Goal: Task Accomplishment & Management: Complete application form

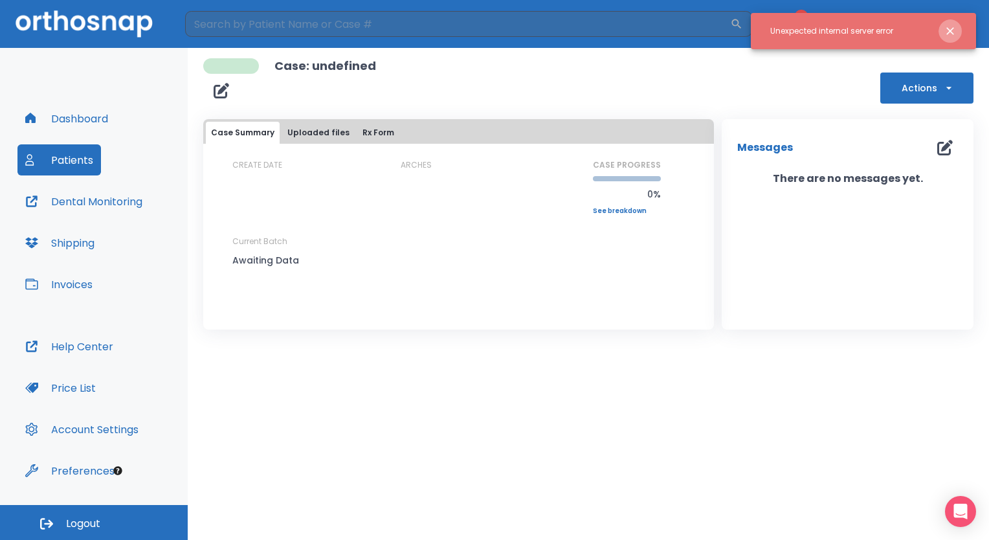
click at [951, 32] on icon "Close notification" at bounding box center [950, 31] width 8 height 8
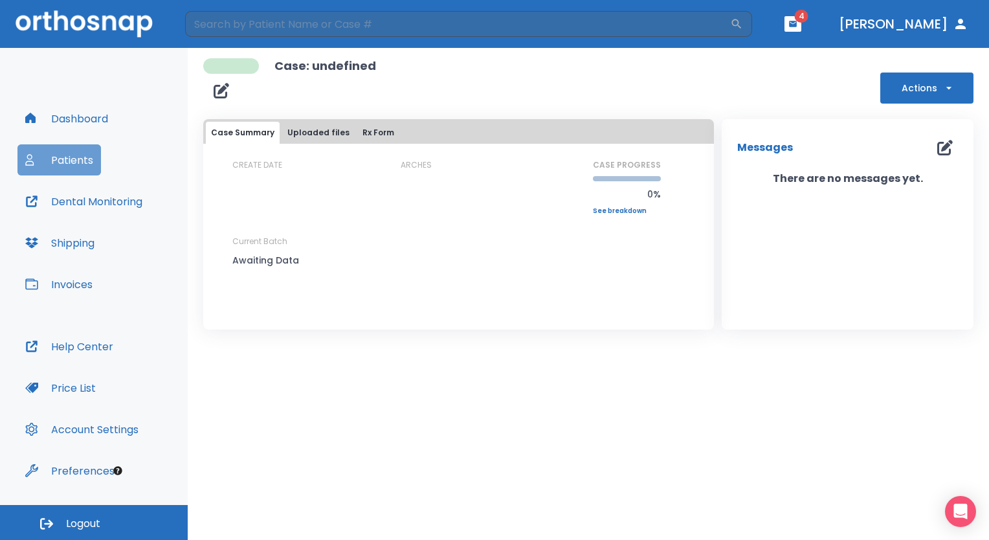
click at [77, 159] on button "Patients" at bounding box center [59, 159] width 84 height 31
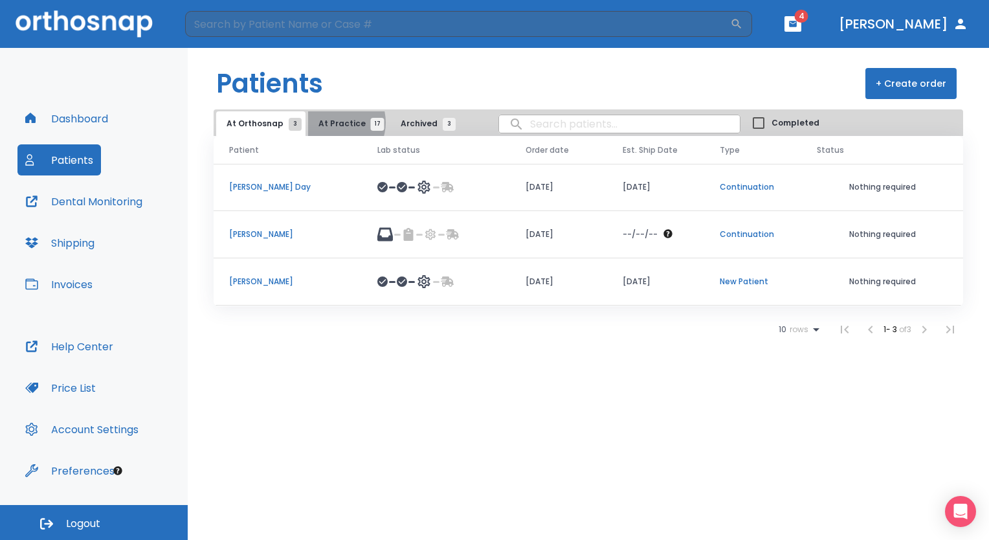
click at [330, 122] on span "At Practice 17" at bounding box center [348, 124] width 59 height 12
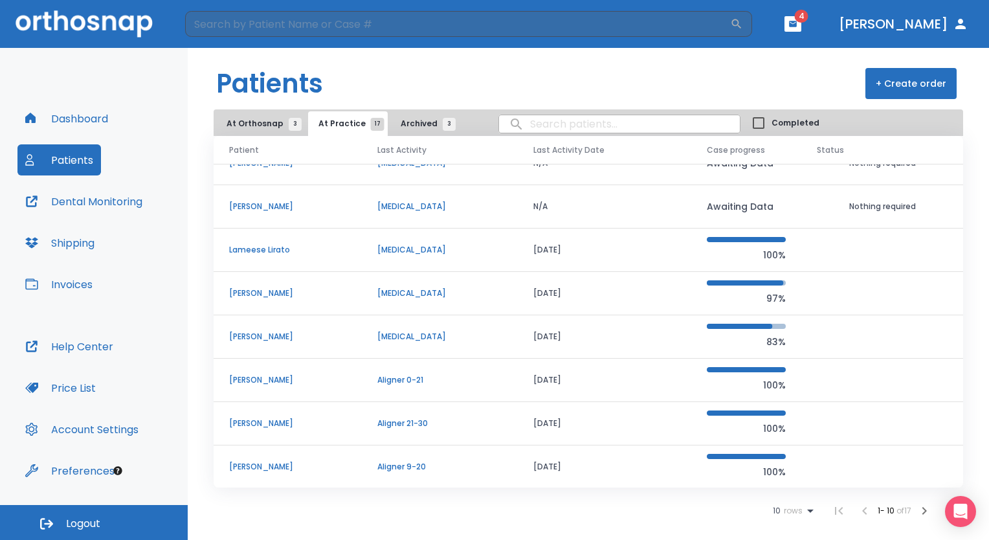
scroll to position [109, 0]
click at [249, 465] on p "[PERSON_NAME]" at bounding box center [287, 467] width 117 height 12
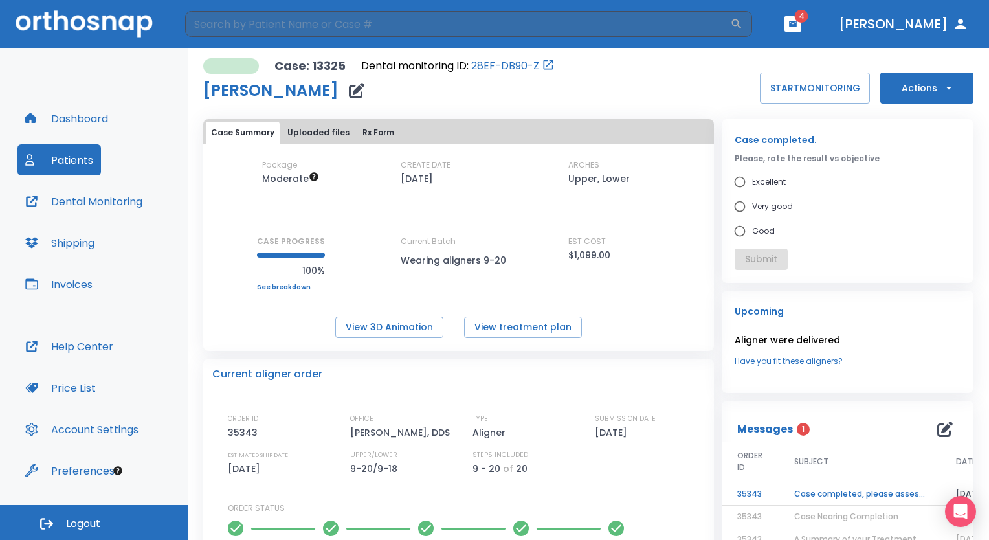
click at [839, 491] on td "Case completed, please assess final result!" at bounding box center [860, 494] width 162 height 23
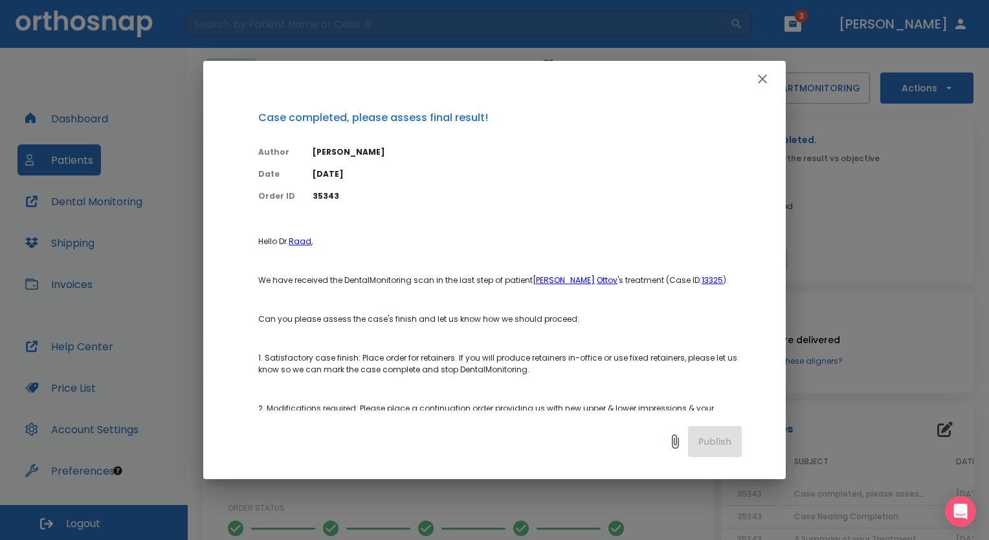
click at [763, 77] on icon "button" at bounding box center [762, 78] width 9 height 9
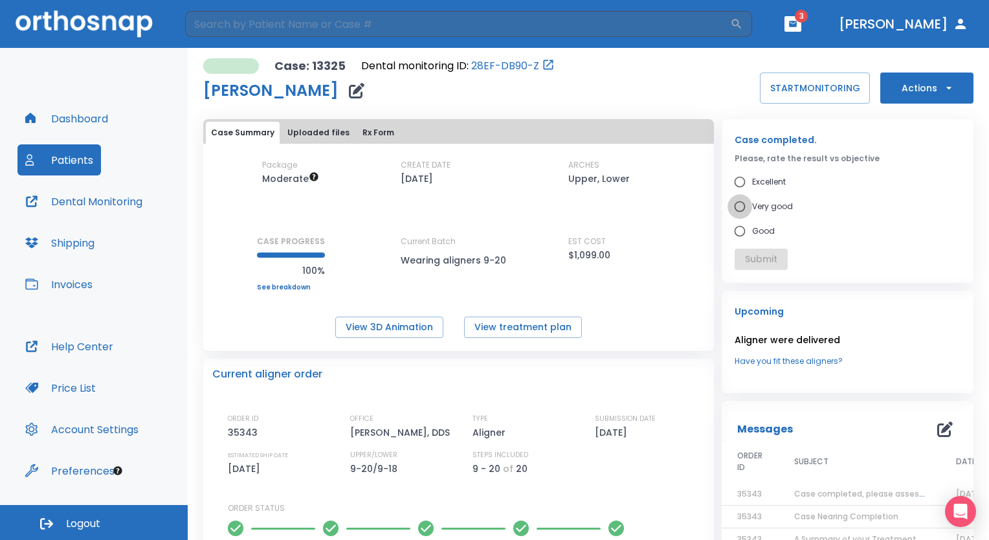
click at [734, 208] on input "Very good" at bounding box center [740, 206] width 25 height 25
radio input "true"
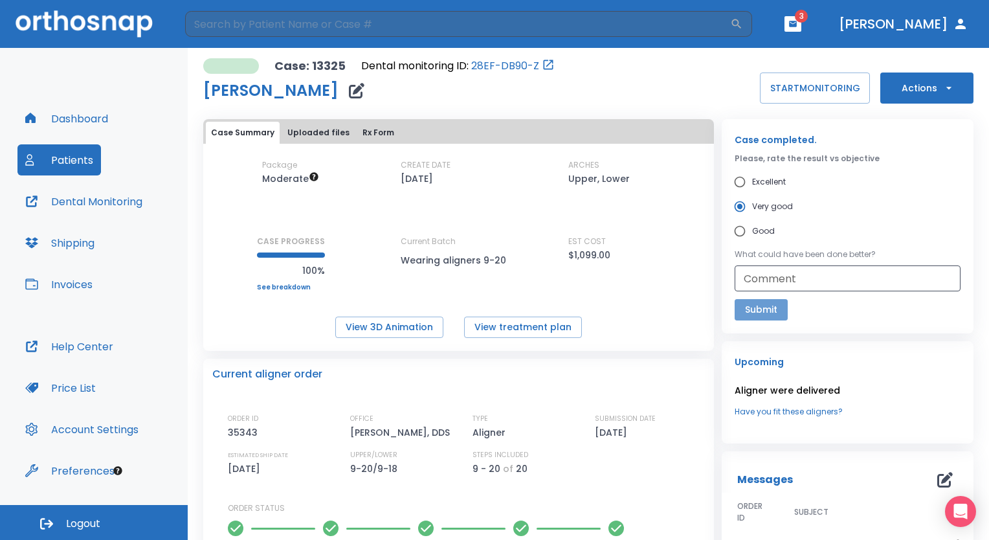
click at [756, 309] on button "Submit" at bounding box center [761, 309] width 53 height 21
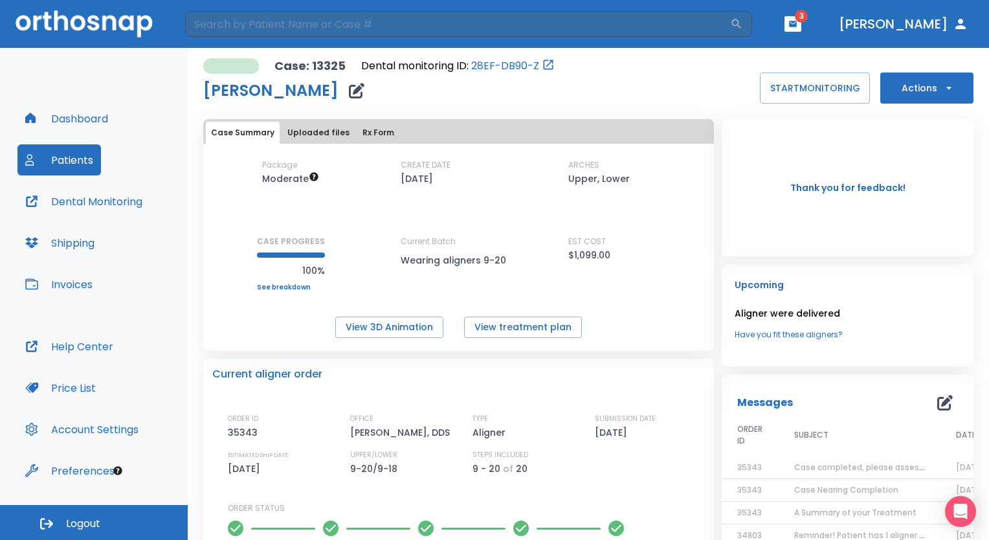
click at [943, 89] on icon "button" at bounding box center [949, 88] width 13 height 13
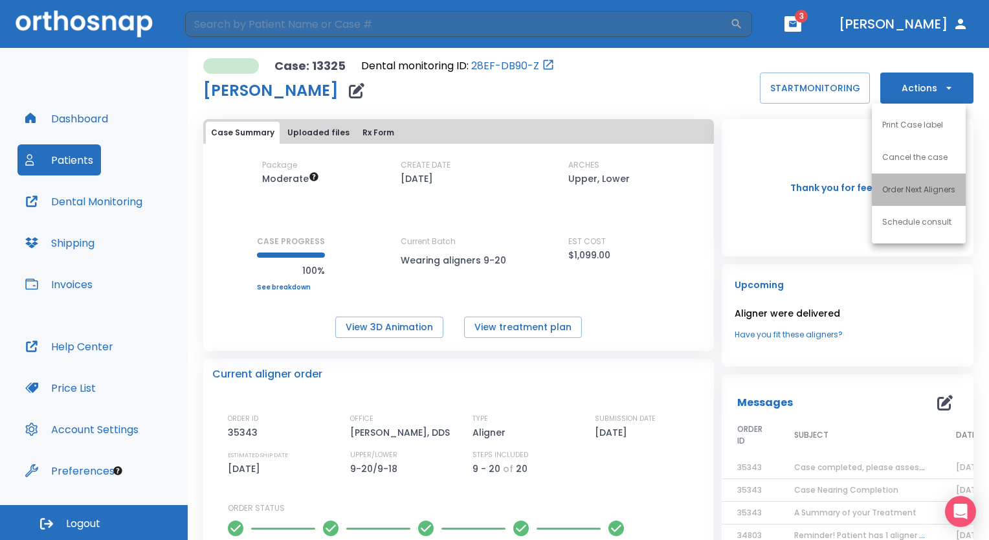
click at [943, 194] on p "Order Next Aligners" at bounding box center [918, 190] width 73 height 12
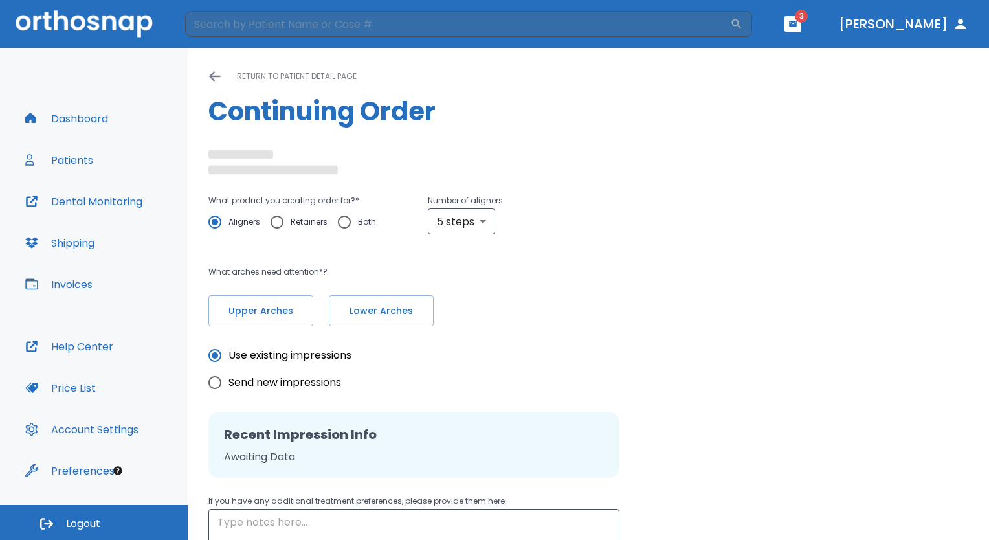
radio input "false"
radio input "true"
type textarea "please do not place attachments on existing crowns."
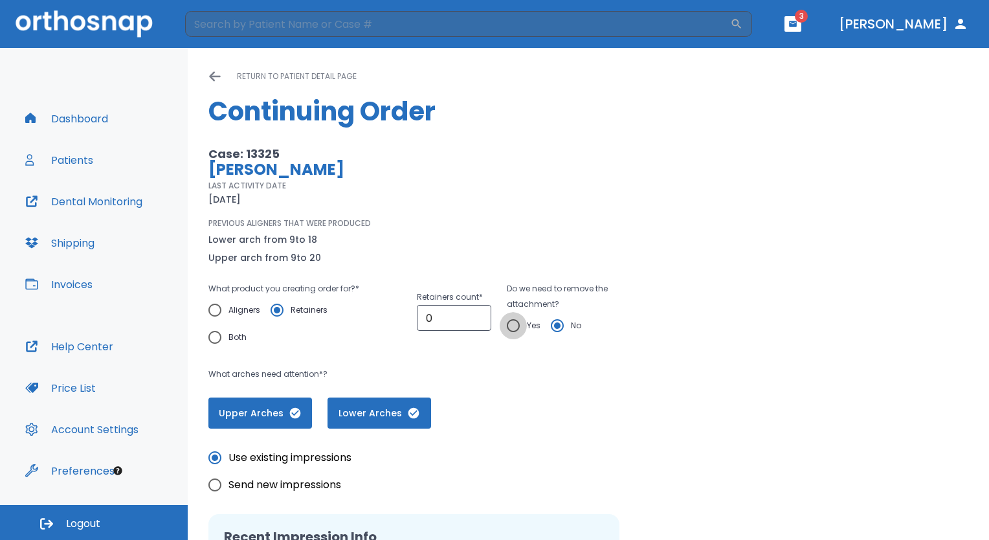
click at [510, 324] on input "Yes" at bounding box center [513, 325] width 27 height 27
radio input "true"
type input "1"
click at [474, 313] on input "1" at bounding box center [454, 318] width 74 height 26
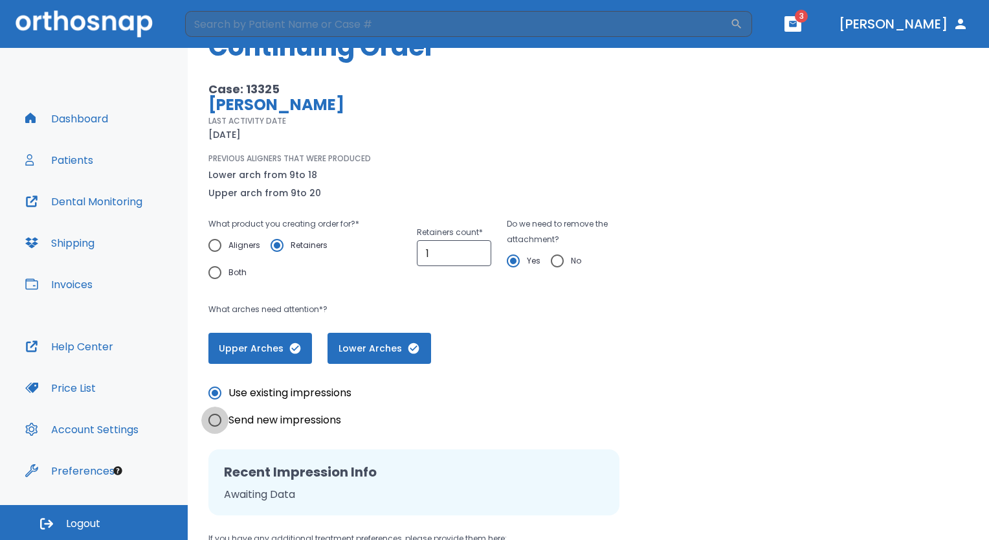
click at [214, 423] on input "Send new impressions" at bounding box center [214, 420] width 27 height 27
radio input "true"
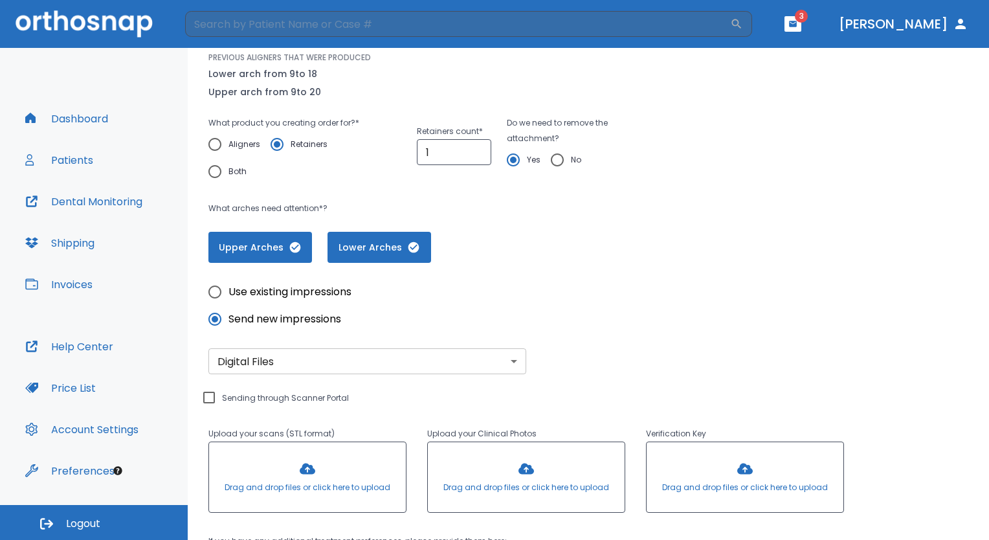
scroll to position [194, 0]
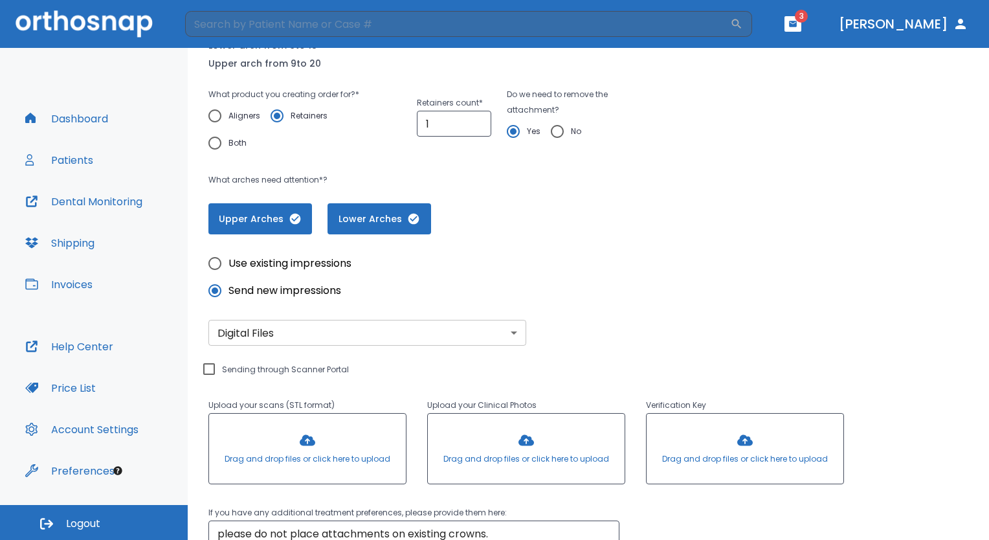
click at [312, 443] on div at bounding box center [307, 449] width 197 height 70
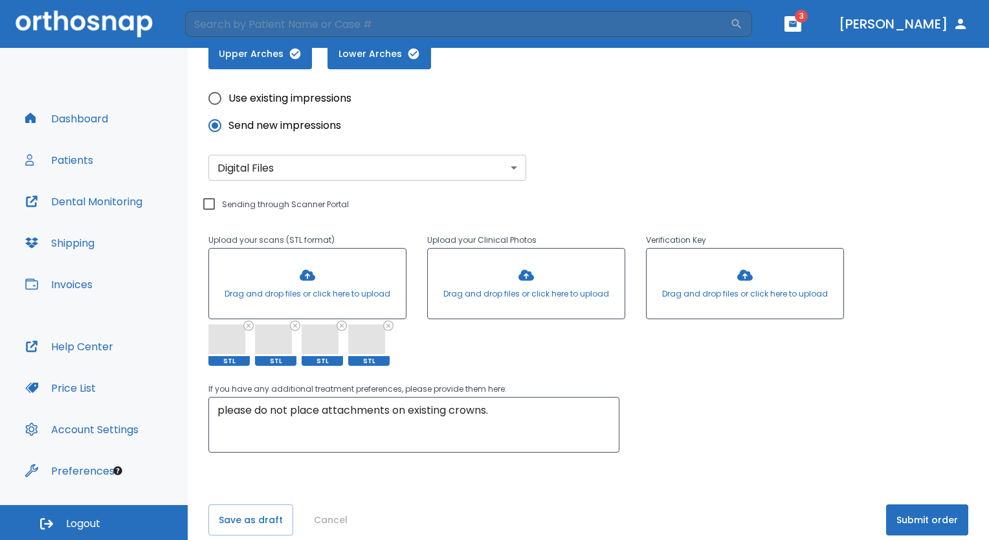
scroll to position [375, 0]
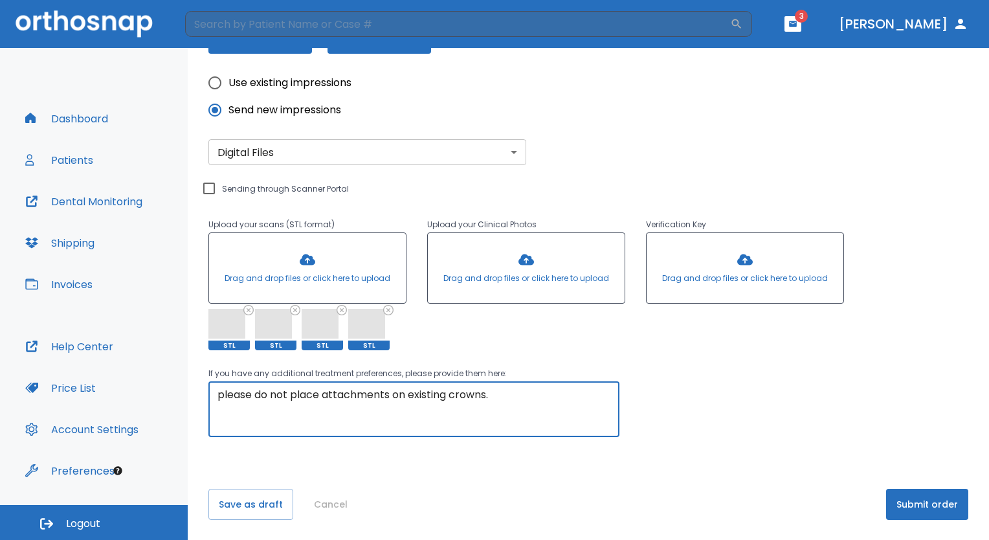
drag, startPoint x: 502, startPoint y: 392, endPoint x: 257, endPoint y: 391, distance: 245.4
click at [256, 390] on textarea "please do not place attachments on existing crowns." at bounding box center [414, 409] width 393 height 45
click at [256, 392] on textarea "please remove attachments" at bounding box center [414, 409] width 393 height 45
click at [537, 390] on textarea "please fab upper and lower retainers; remove attachments" at bounding box center [414, 409] width 393 height 45
type textarea "please fab upper and lower retainers; remove attachments."
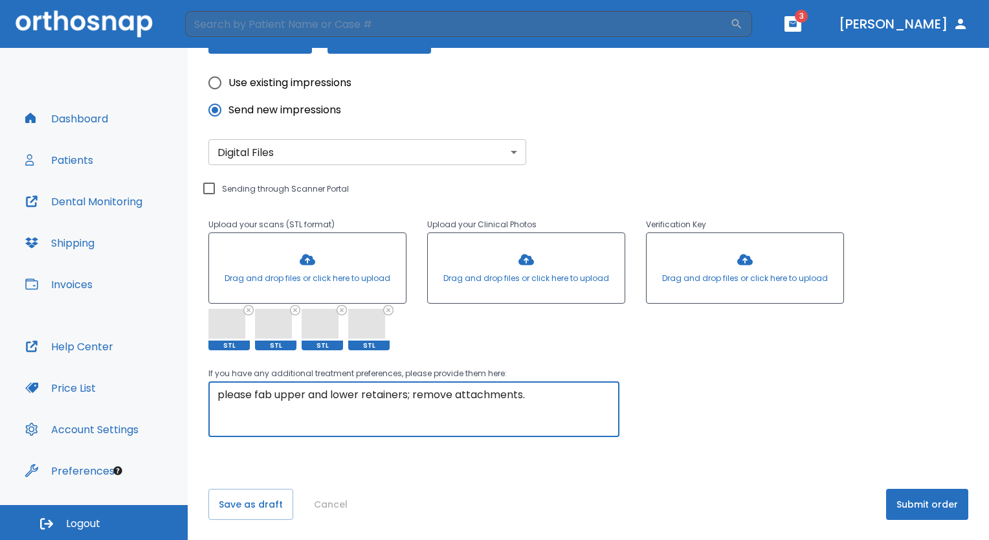
click at [913, 502] on button "Submit order" at bounding box center [927, 504] width 82 height 31
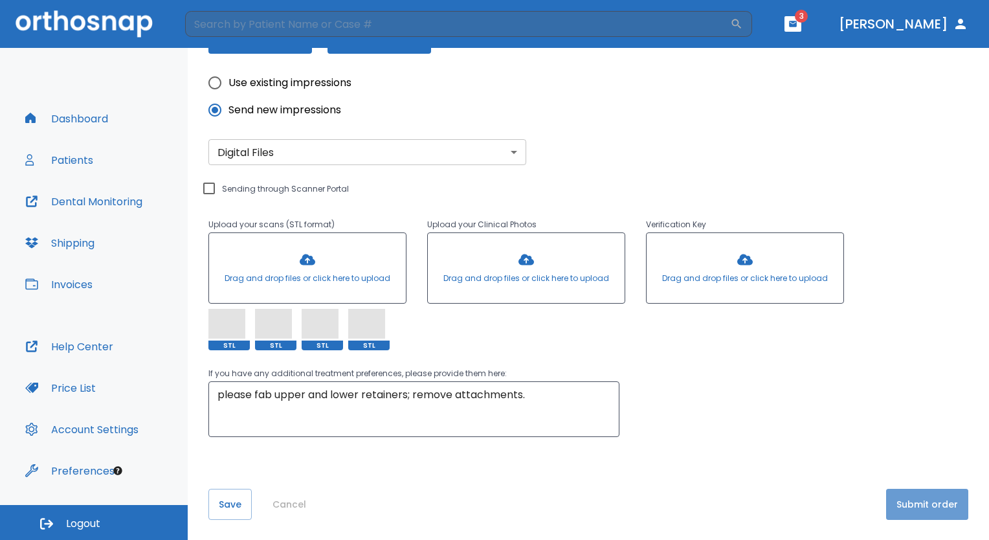
click at [922, 509] on button "Submit order" at bounding box center [927, 504] width 82 height 31
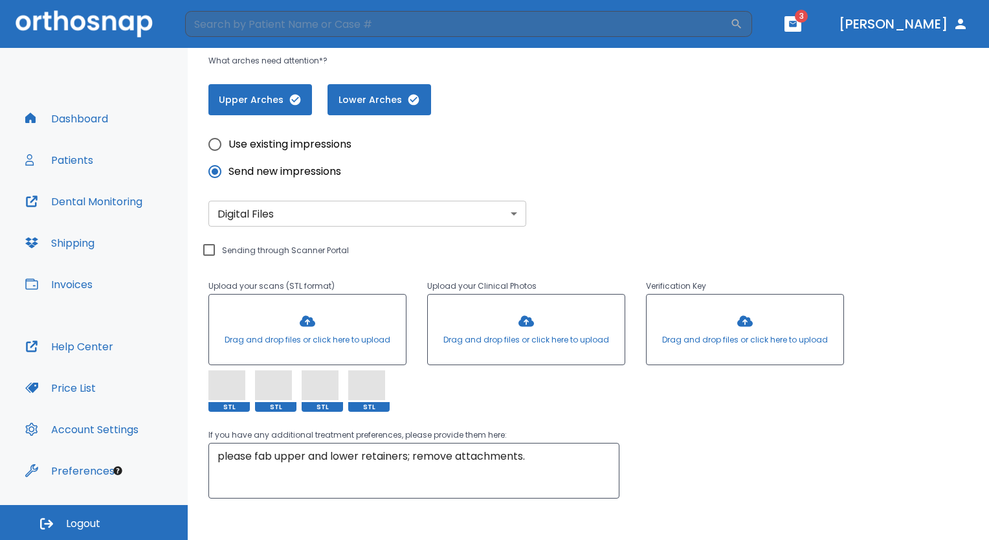
scroll to position [187, 0]
